Goal: Find contact information: Find contact information

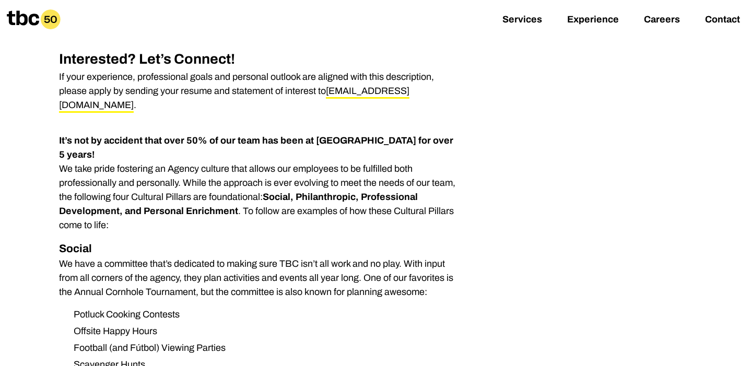
scroll to position [671, 0]
click at [44, 16] on icon at bounding box center [51, 19] width 20 height 20
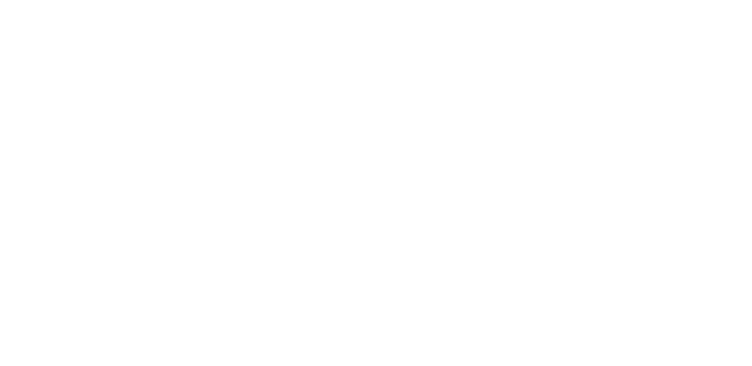
scroll to position [28, 0]
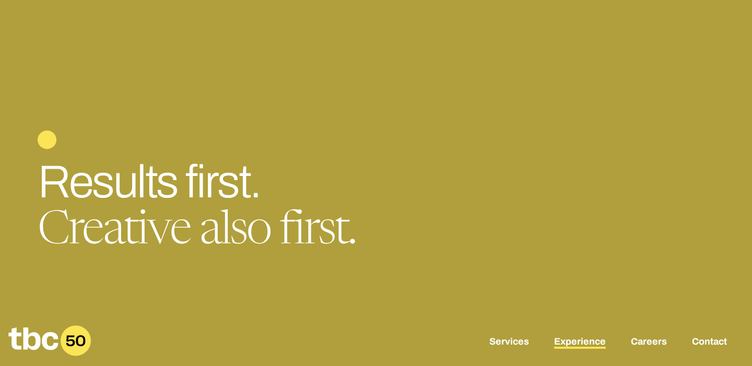
click at [581, 342] on link "Experience" at bounding box center [580, 343] width 52 height 13
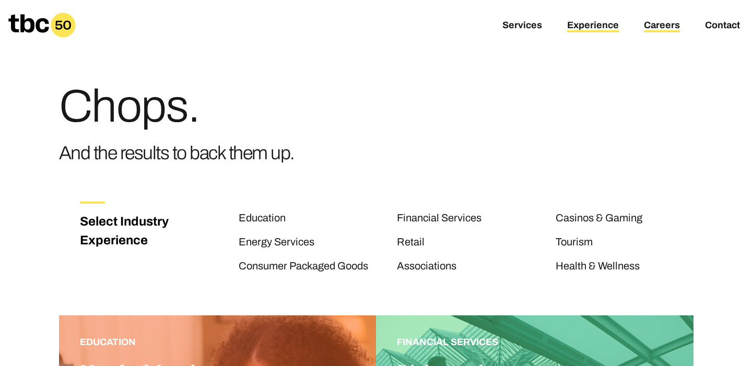
click at [664, 27] on link "Careers" at bounding box center [662, 26] width 36 height 13
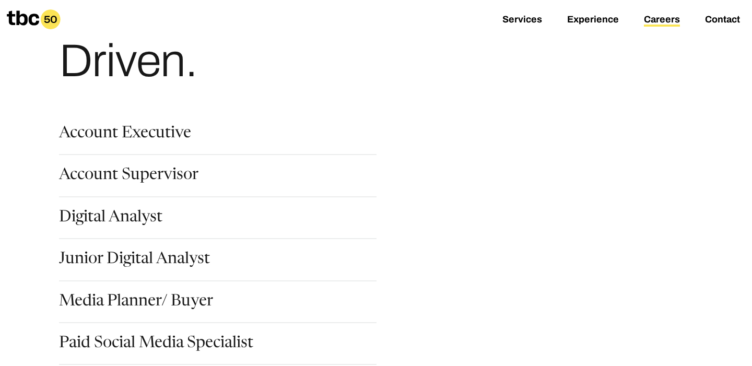
scroll to position [92, 0]
click at [136, 131] on link "Account Executive" at bounding box center [125, 134] width 132 height 18
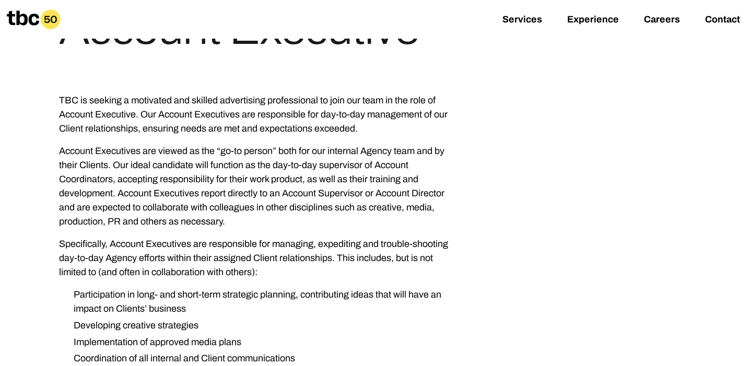
scroll to position [131, 0]
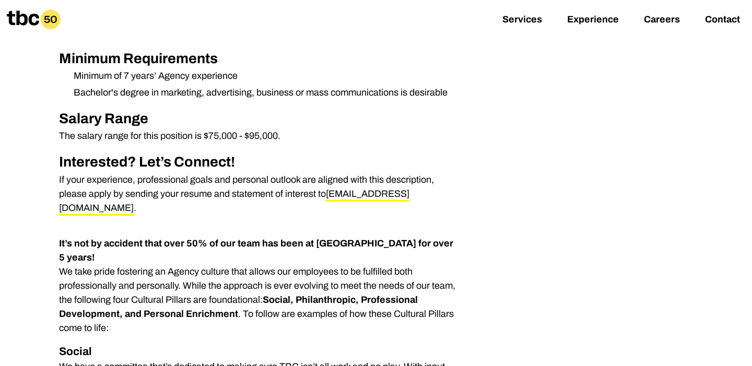
scroll to position [536, 0]
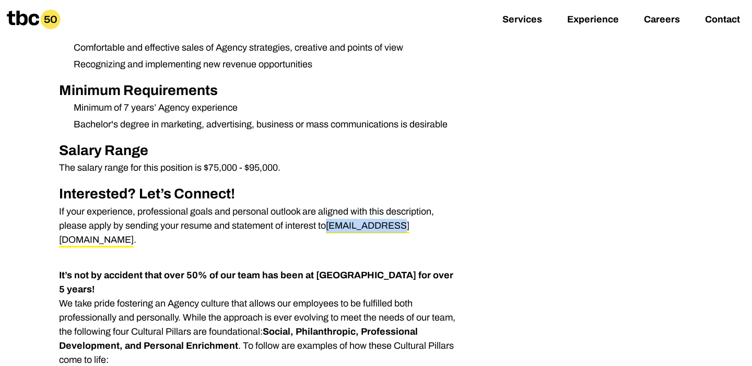
drag, startPoint x: 328, startPoint y: 224, endPoint x: 395, endPoint y: 223, distance: 66.9
click at [396, 223] on p "If your experience, professional goals and personal outlook are aligned with th…" at bounding box center [259, 226] width 401 height 42
copy link "[EMAIL_ADDRESS][DOMAIN_NAME]"
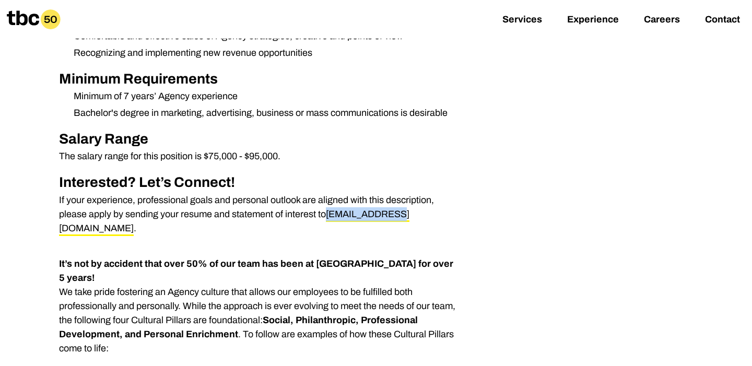
scroll to position [0, 0]
